Goal: Transaction & Acquisition: Purchase product/service

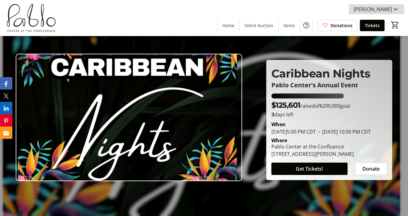
click at [397, 9] on mat-icon at bounding box center [395, 9] width 7 height 7
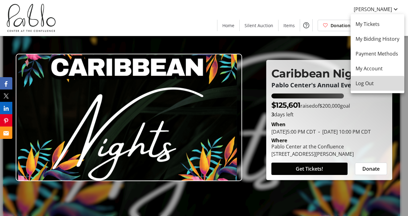
click at [365, 85] on span "Log Out" at bounding box center [378, 83] width 44 height 7
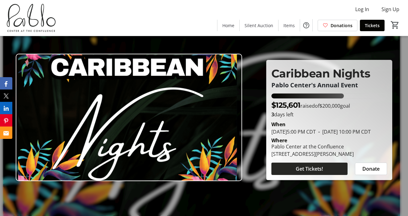
click at [305, 172] on span "Get Tickets!" at bounding box center [309, 168] width 27 height 7
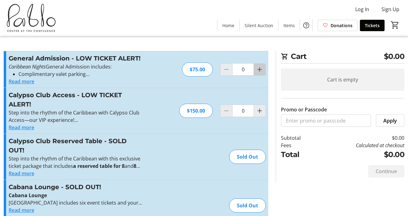
click at [260, 72] on mat-icon "Increment by one" at bounding box center [259, 69] width 7 height 7
type input "2"
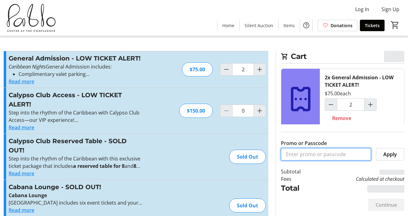
click at [316, 157] on input "Promo or Passcode" at bounding box center [326, 154] width 90 height 12
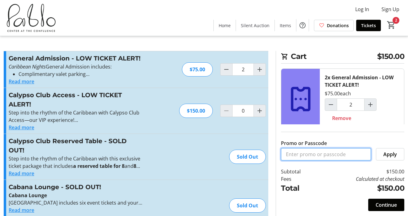
type input "Bronze Sponsor"
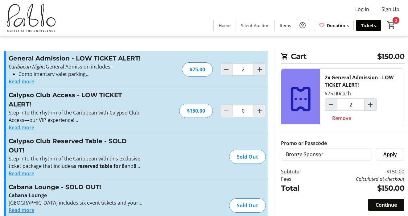
click at [379, 206] on span "Continue" at bounding box center [386, 204] width 21 height 7
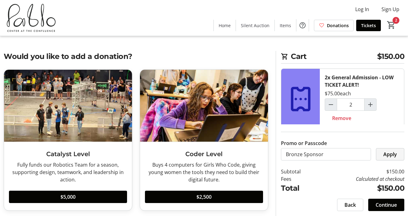
click at [385, 161] on span at bounding box center [390, 154] width 28 height 15
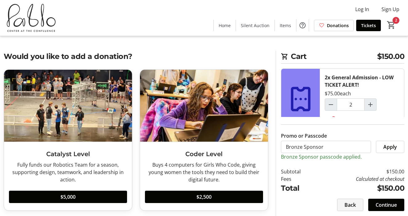
click at [350, 202] on span "Back" at bounding box center [349, 204] width 11 height 7
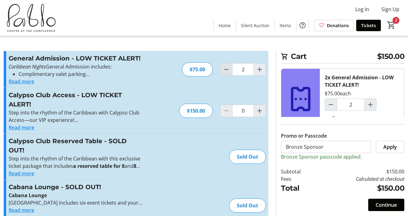
click at [226, 72] on mat-icon "Decrement by one" at bounding box center [226, 69] width 7 height 7
type input "0"
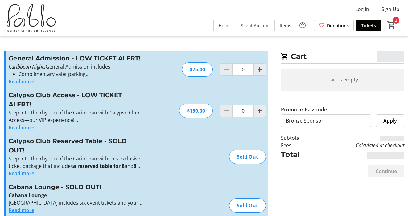
click at [325, 127] on div "Cart is empty Promo or Passcode Bronze Sponsor Apply Subtotal Fees Calculated a…" at bounding box center [342, 114] width 123 height 92
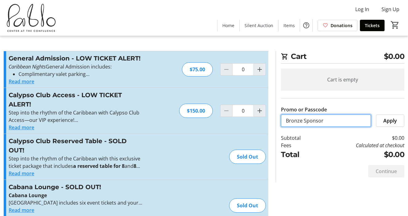
click at [327, 123] on input "Bronze Sponsor" at bounding box center [326, 120] width 90 height 12
type input "Sponsor"
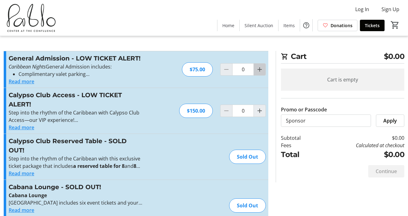
click at [260, 69] on mat-icon "Increment by one" at bounding box center [259, 69] width 7 height 7
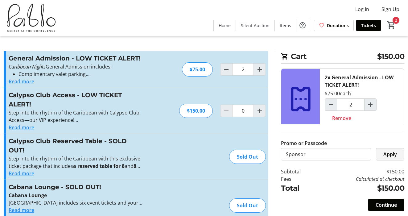
click at [388, 154] on span "Apply" at bounding box center [390, 153] width 14 height 7
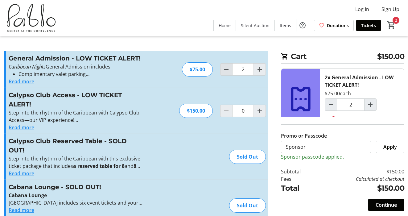
click at [223, 72] on mat-icon "Decrement by one" at bounding box center [226, 69] width 7 height 7
type input "0"
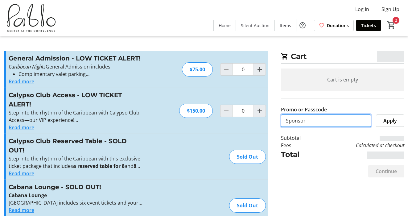
click at [342, 122] on input "Sponsor" at bounding box center [326, 120] width 90 height 12
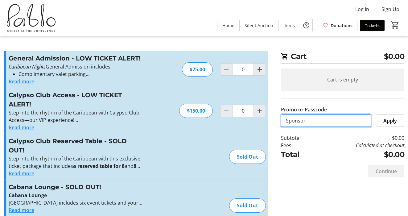
click at [342, 122] on input "Sponsor" at bounding box center [326, 120] width 90 height 12
type input "Friend"
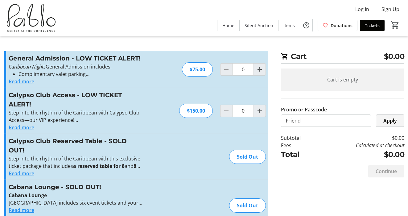
click at [396, 122] on span "Apply" at bounding box center [390, 120] width 14 height 7
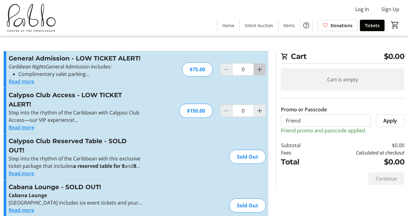
click at [262, 72] on mat-icon "Increment by one" at bounding box center [259, 69] width 7 height 7
type input "2"
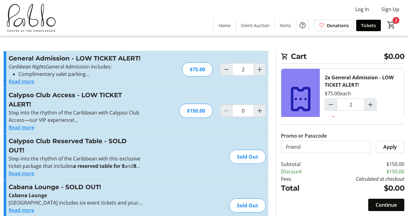
click at [380, 204] on span "Continue" at bounding box center [386, 204] width 21 height 7
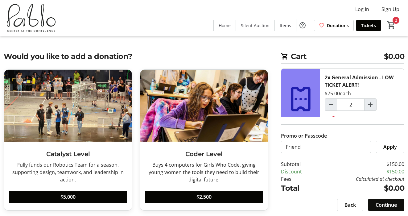
click at [385, 204] on span "Continue" at bounding box center [386, 204] width 21 height 7
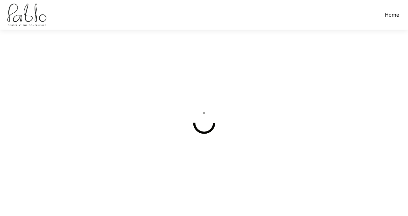
select select
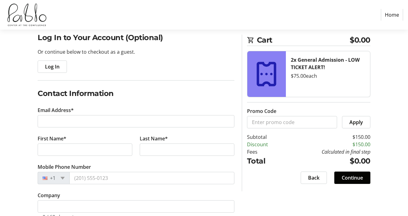
scroll to position [50, 0]
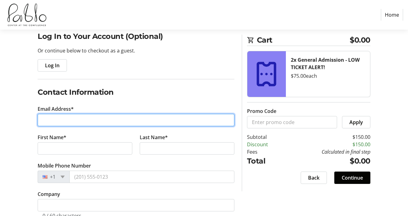
click at [137, 120] on input "Email Address*" at bounding box center [136, 120] width 197 height 12
paste input "[EMAIL_ADDRESS][DOMAIN_NAME][PERSON_NAME]"
type input "[EMAIL_ADDRESS][DOMAIN_NAME][PERSON_NAME]"
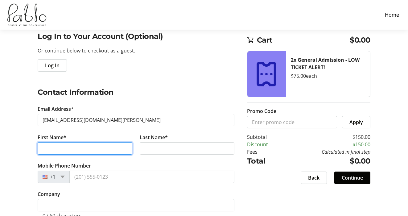
click at [91, 154] on input "First Name*" at bounding box center [85, 148] width 95 height 12
type input "[PERSON_NAME]"
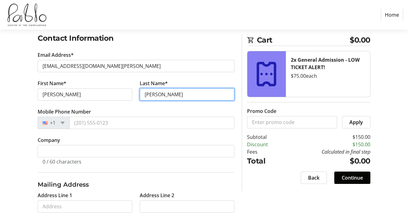
scroll to position [106, 0]
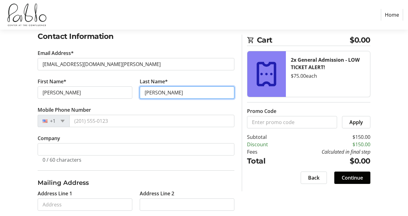
type input "[PERSON_NAME]"
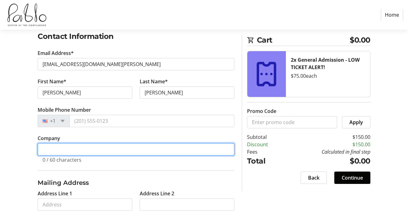
click at [59, 151] on input "Company" at bounding box center [136, 149] width 197 height 12
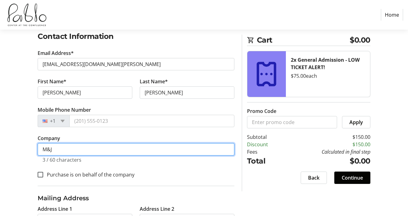
scroll to position [147, 0]
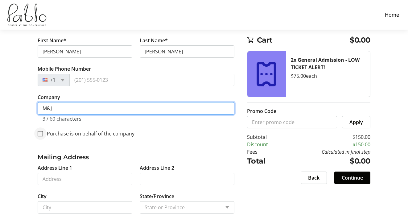
type input "M&J"
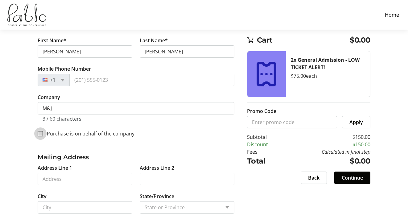
click at [43, 132] on input "Purchase is on behalf of the company" at bounding box center [41, 134] width 6 height 6
checkbox input "true"
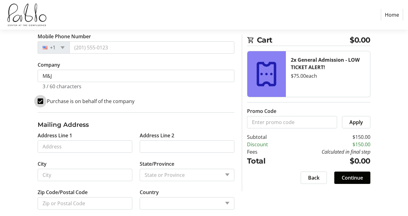
scroll to position [187, 0]
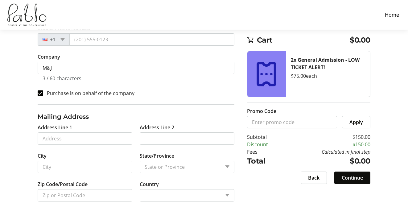
click at [348, 176] on span "Continue" at bounding box center [352, 177] width 21 height 7
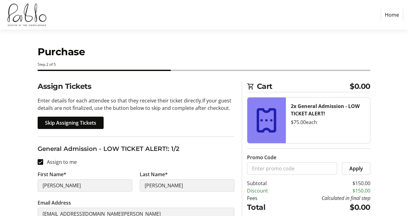
click at [78, 125] on span "Skip Assigning Tickets" at bounding box center [70, 122] width 51 height 7
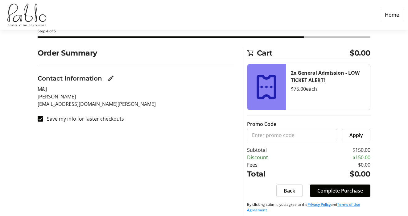
scroll to position [38, 0]
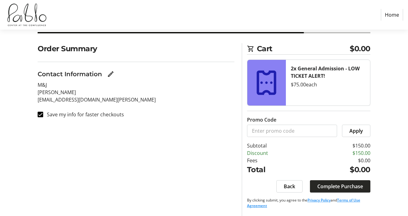
click at [338, 188] on span "Complete Purchase" at bounding box center [340, 186] width 46 height 7
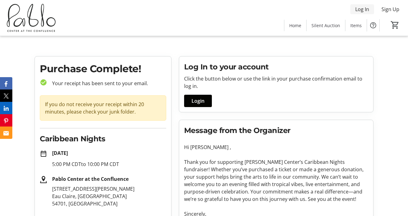
click at [357, 11] on span "Log In" at bounding box center [362, 9] width 14 height 7
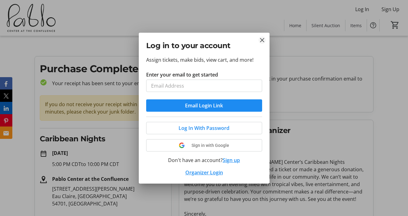
click at [0, 0] on tr-donor-auth-dialog-ui "Log in to your account Assign tickets, make bids, view cart, and more! Enter yo…" at bounding box center [0, 0] width 0 height 0
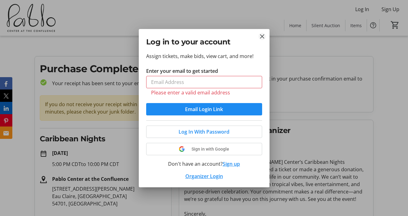
click at [261, 35] on mat-icon "Close" at bounding box center [261, 36] width 7 height 7
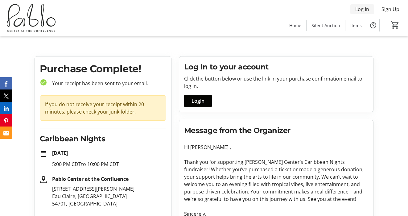
click at [363, 11] on span "Log In" at bounding box center [362, 9] width 14 height 7
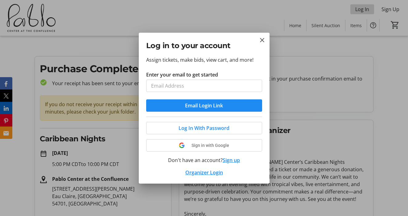
click at [363, 11] on div at bounding box center [204, 108] width 408 height 216
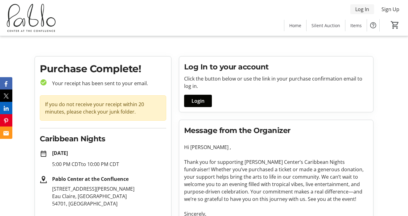
click at [363, 10] on span "Log In" at bounding box center [362, 9] width 14 height 7
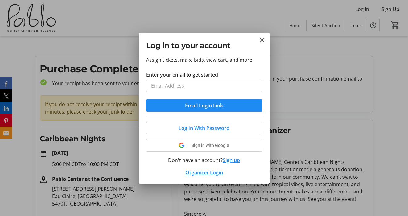
click at [200, 85] on input "Enter your email to get started" at bounding box center [204, 86] width 116 height 12
click at [213, 58] on p "Assign tickets, make bids, view cart, and more!" at bounding box center [204, 59] width 116 height 7
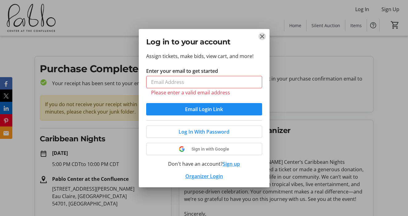
click at [261, 36] on mat-icon "Close" at bounding box center [261, 36] width 7 height 7
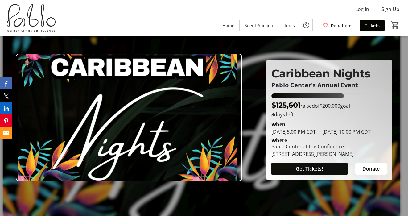
click at [306, 172] on span "Get Tickets!" at bounding box center [309, 168] width 27 height 7
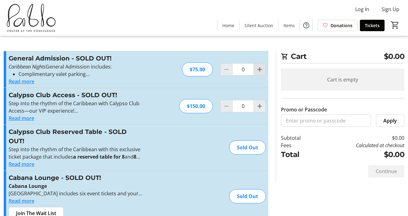
click at [263, 71] on mat-icon "Increment by one" at bounding box center [259, 69] width 7 height 7
type input "2"
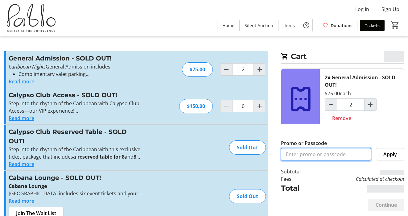
click at [299, 158] on input "Promo or Passcode" at bounding box center [326, 154] width 90 height 12
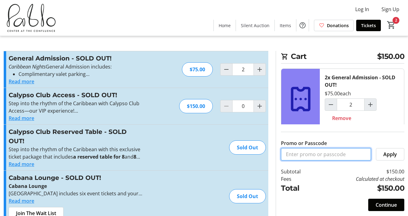
type input "Friend"
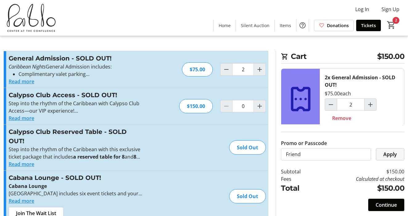
click at [388, 150] on span "Apply" at bounding box center [390, 153] width 14 height 7
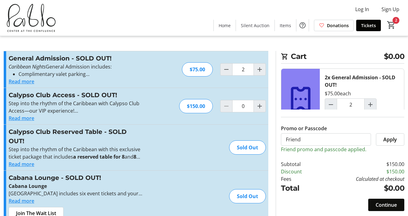
click at [373, 201] on span at bounding box center [386, 204] width 36 height 15
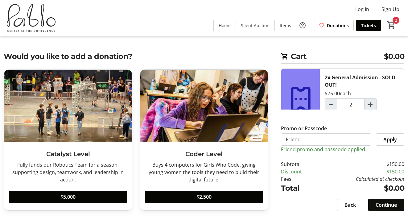
click at [385, 205] on span "Continue" at bounding box center [386, 204] width 21 height 7
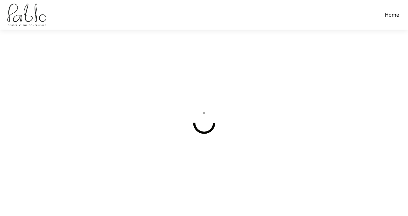
select select
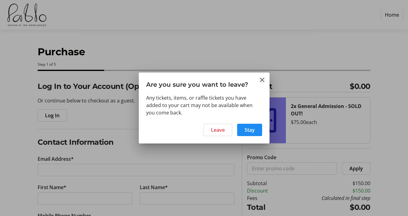
click at [265, 79] on mat-icon "Close" at bounding box center [261, 79] width 7 height 7
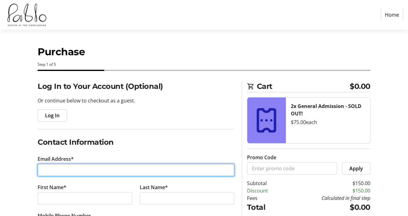
click at [87, 169] on input "Email Address*" at bounding box center [136, 170] width 197 height 12
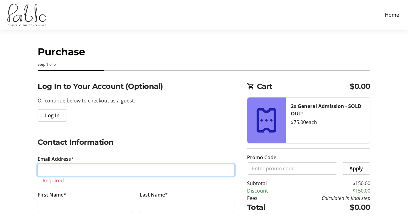
paste input "planettekids@gmail.com"
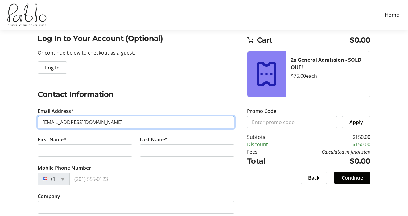
scroll to position [55, 0]
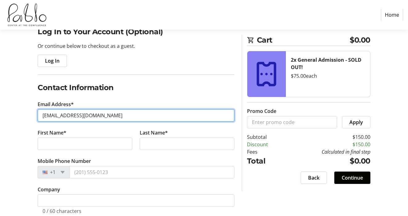
type input "planettekids@gmail.com"
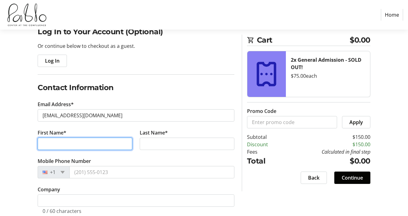
click at [87, 147] on input "First Name*" at bounding box center [85, 144] width 95 height 12
type input "Jill"
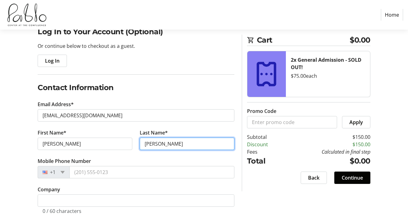
type input "Moen"
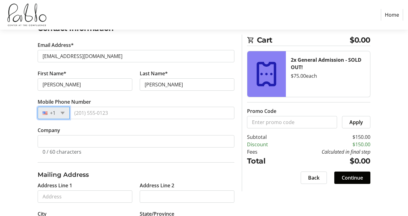
scroll to position [172, 0]
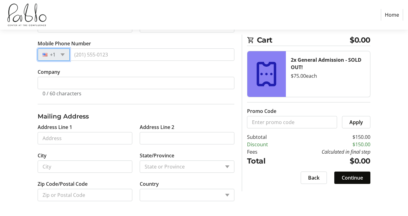
click at [349, 177] on span "Continue" at bounding box center [352, 177] width 21 height 7
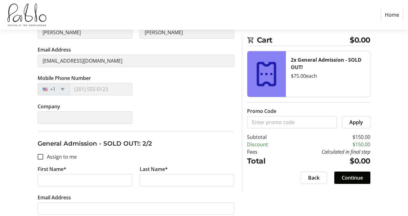
scroll to position [207, 0]
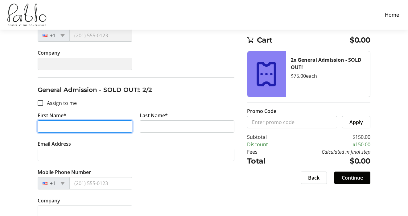
click at [56, 130] on input "First Name*" at bounding box center [85, 126] width 95 height 12
type input "Brian"
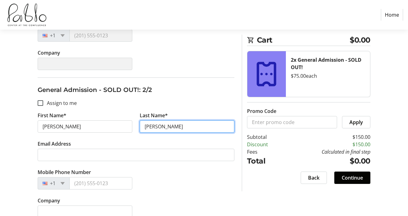
scroll to position [216, 0]
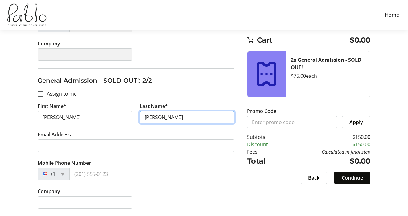
type input "Moen"
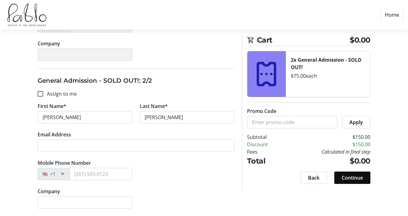
click at [339, 181] on span at bounding box center [352, 177] width 36 height 15
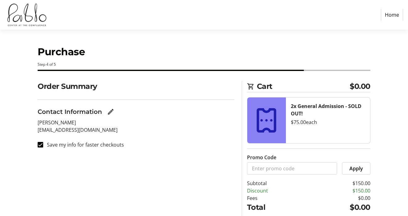
scroll to position [38, 0]
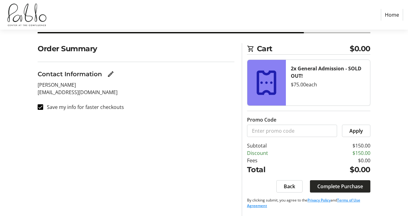
click at [346, 187] on span "Complete Purchase" at bounding box center [340, 186] width 46 height 7
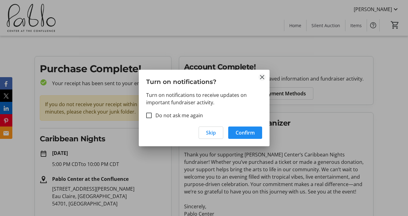
click at [261, 78] on mat-icon "Close" at bounding box center [261, 76] width 7 height 7
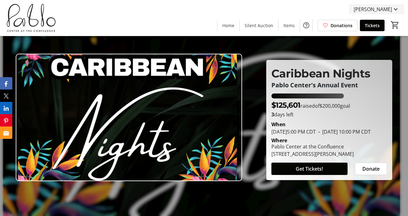
click at [383, 7] on span "Jill Moen" at bounding box center [373, 9] width 38 height 7
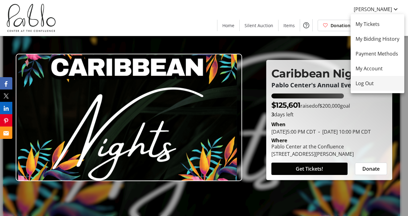
click at [366, 84] on span "Log Out" at bounding box center [378, 83] width 44 height 7
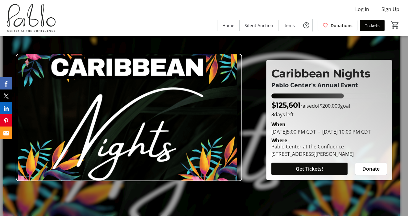
click at [305, 172] on span "Get Tickets!" at bounding box center [309, 168] width 27 height 7
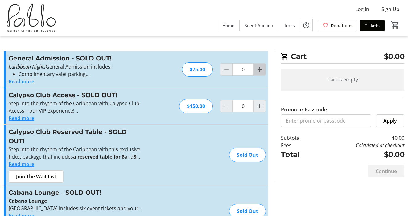
click at [261, 69] on mat-icon "Increment by one" at bounding box center [259, 69] width 7 height 7
type input "4"
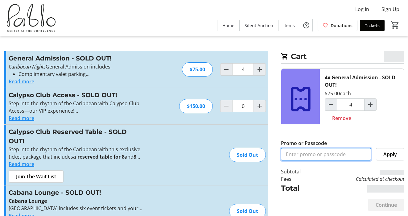
click at [293, 152] on input "Promo or Passcode" at bounding box center [326, 154] width 90 height 12
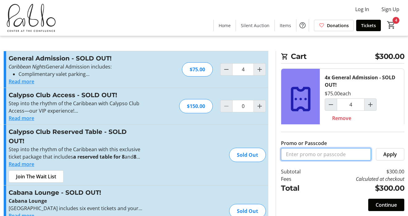
type input "Friend"
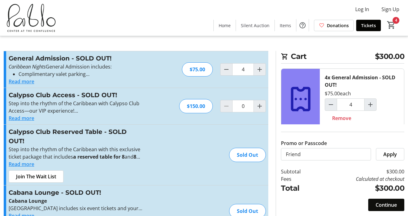
click at [388, 204] on span "Continue" at bounding box center [386, 204] width 21 height 7
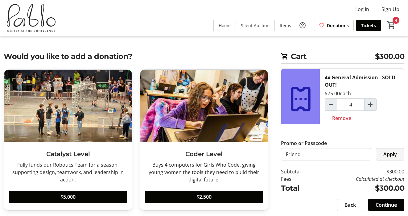
click at [376, 153] on span at bounding box center [390, 154] width 28 height 15
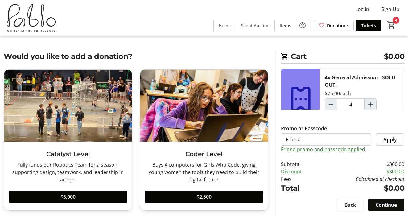
click at [391, 204] on span "Continue" at bounding box center [386, 204] width 21 height 7
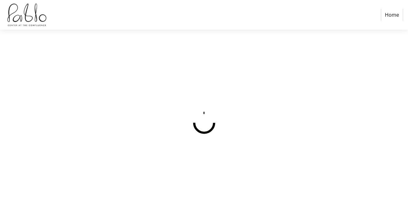
select select
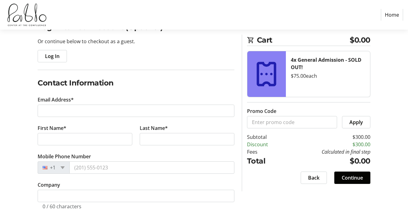
scroll to position [60, 0]
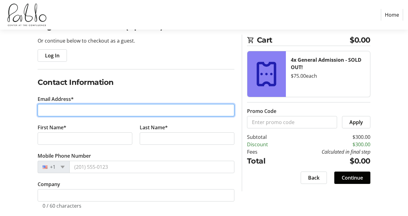
click at [121, 107] on input "Email Address*" at bounding box center [136, 110] width 197 height 12
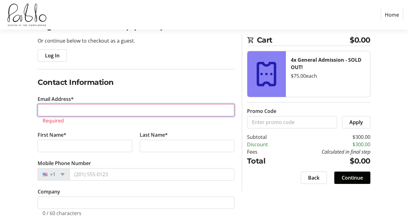
paste input "holly.hermanson@rcu.org <holly.hermanson@rcu.org>"
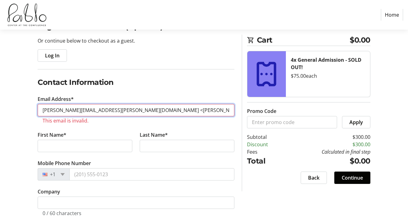
drag, startPoint x: 107, startPoint y: 109, endPoint x: 26, endPoint y: 104, distance: 81.9
click at [26, 104] on div "Log In to Your Account (Optional) Or continue below to checkout as a guest. Log…" at bounding box center [204, 178] width 408 height 315
click at [115, 108] on input "holly.hermanson@rcu.org>" at bounding box center [136, 110] width 197 height 12
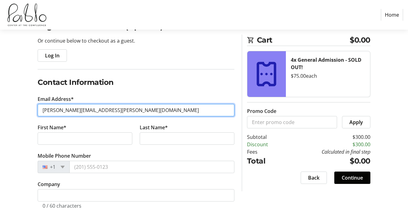
type input "holly.hermanson@rcu.org"
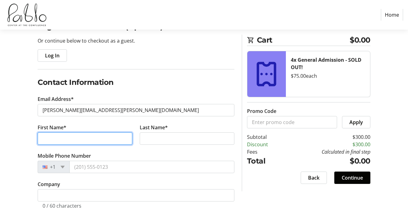
click at [86, 139] on input "First Name*" at bounding box center [85, 138] width 95 height 12
type input "Holly"
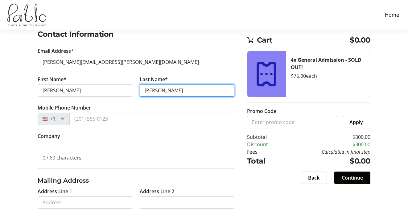
scroll to position [110, 0]
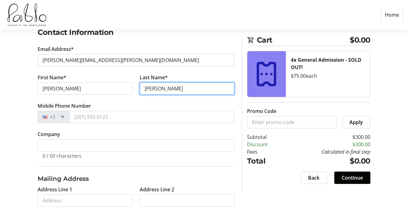
type input "Hermanson"
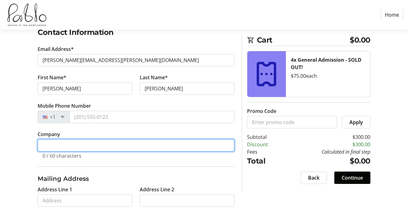
click at [76, 145] on input "Company" at bounding box center [136, 145] width 197 height 12
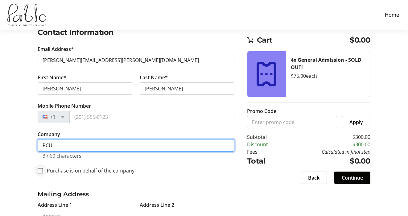
type input "RCU"
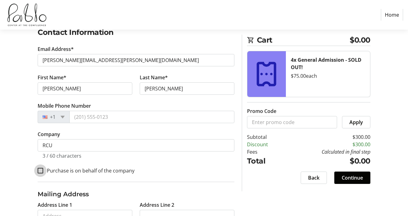
click at [43, 169] on input "Purchase is on behalf of the company" at bounding box center [41, 171] width 6 height 6
checkbox input "true"
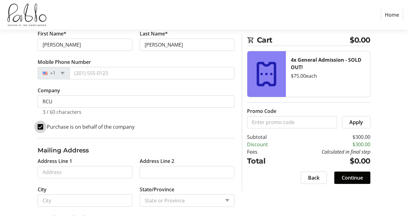
scroll to position [187, 0]
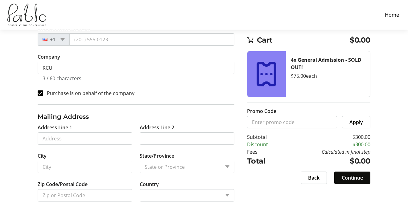
click at [352, 179] on span "Continue" at bounding box center [352, 177] width 21 height 7
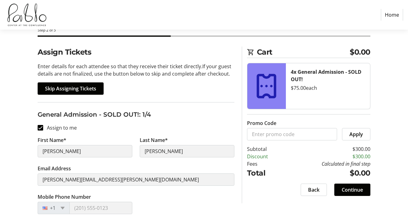
scroll to position [42, 0]
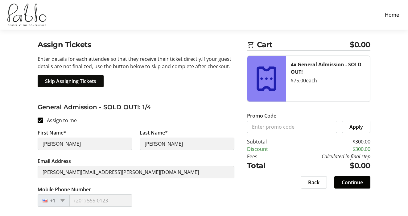
click at [94, 85] on span at bounding box center [71, 81] width 66 height 15
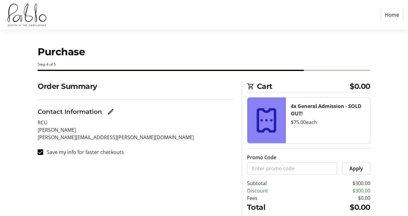
scroll to position [38, 0]
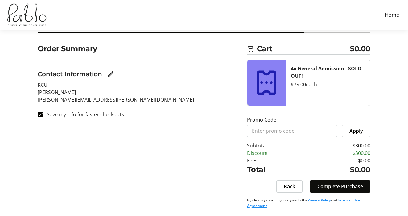
click at [337, 187] on span "Complete Purchase" at bounding box center [340, 186] width 46 height 7
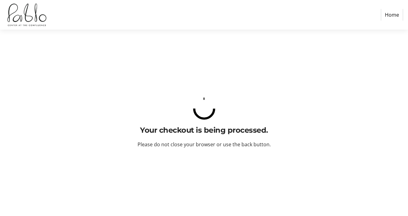
scroll to position [0, 0]
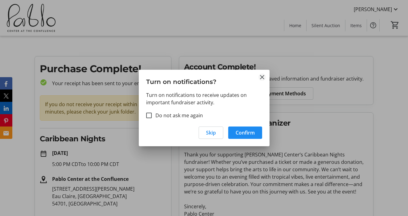
click at [260, 79] on mat-icon "Close" at bounding box center [261, 76] width 7 height 7
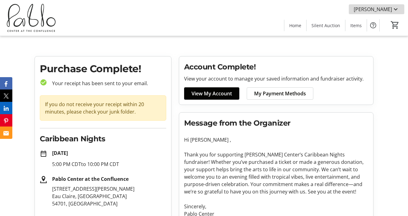
click at [394, 7] on mat-icon at bounding box center [395, 9] width 7 height 7
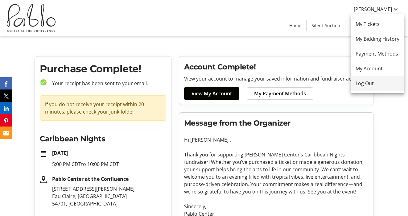
click at [368, 85] on span "Log Out" at bounding box center [378, 83] width 44 height 7
